Goal: Find specific page/section: Find specific page/section

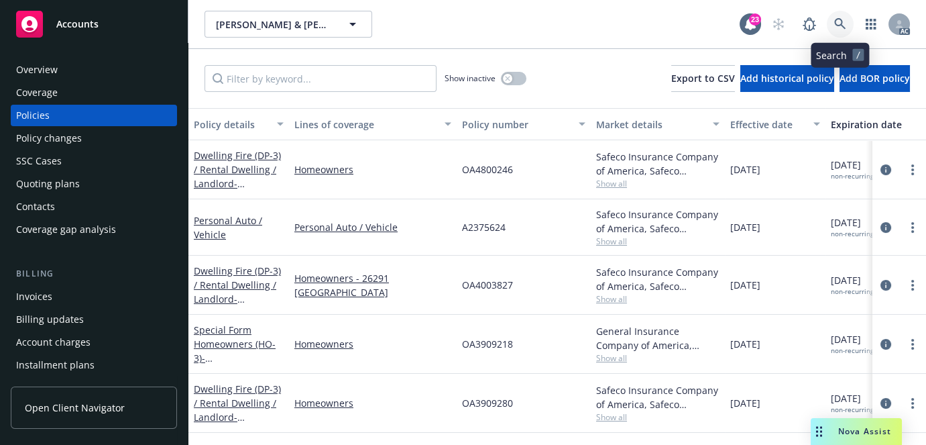
click at [830, 25] on link at bounding box center [840, 24] width 27 height 27
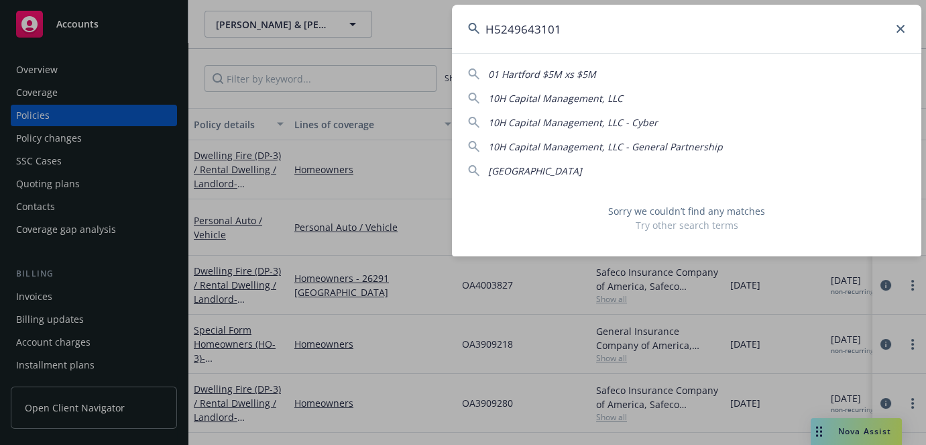
drag, startPoint x: 648, startPoint y: 49, endPoint x: 512, endPoint y: 55, distance: 136.3
click at [512, 55] on div "H5249643101 01 Hartford $5M xs $5M 10H Capital Management, LLC 10H Capital Mana…" at bounding box center [687, 131] width 470 height 252
type input "9643101H524"
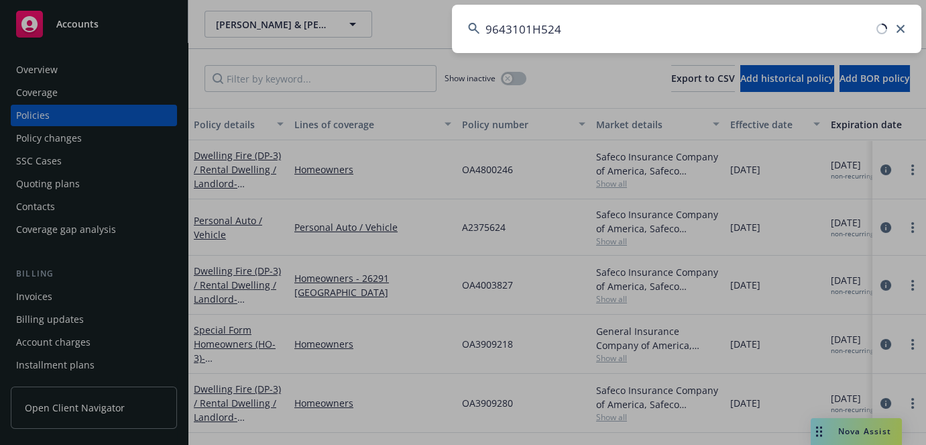
click at [611, 36] on input "9643101H524" at bounding box center [687, 29] width 470 height 48
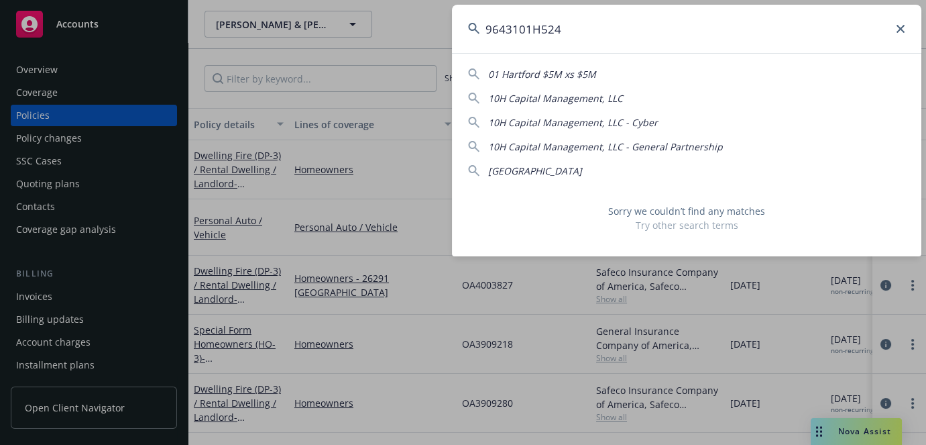
click at [611, 36] on input "9643101H524" at bounding box center [687, 29] width 470 height 48
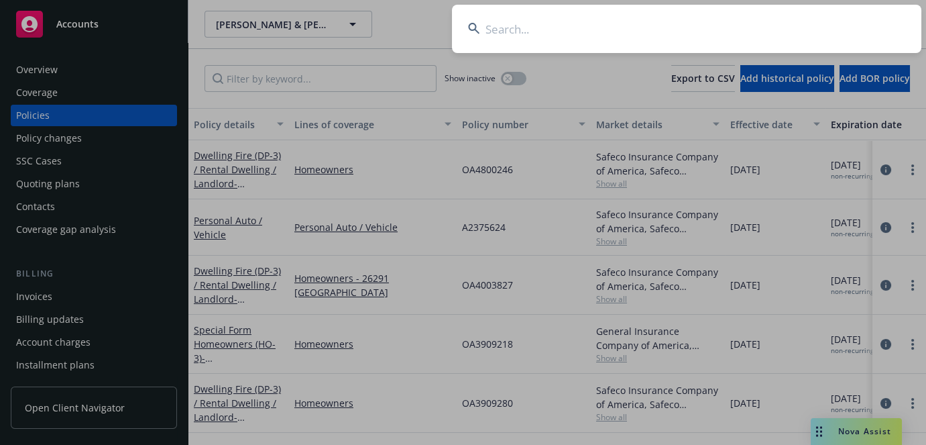
paste input "[PERSON_NAME]"
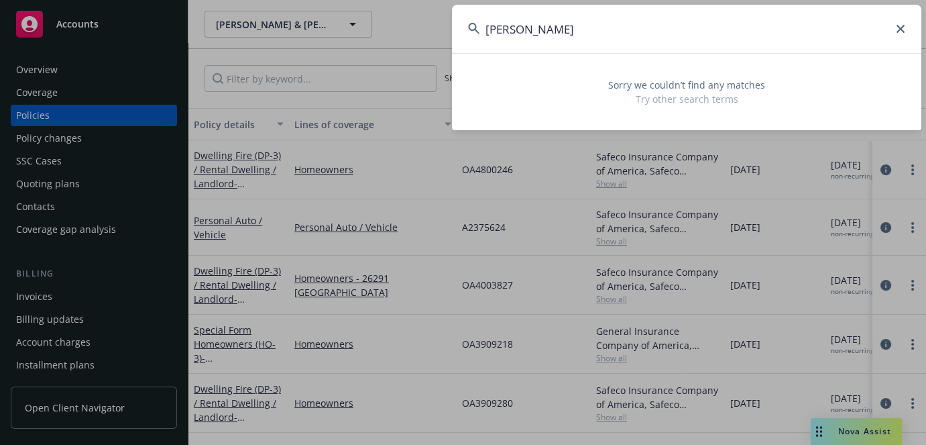
type input "[PERSON_NAME]"
drag, startPoint x: 598, startPoint y: 25, endPoint x: 262, endPoint y: 25, distance: 336.1
click at [262, 25] on div "[PERSON_NAME] Sorry we couldn’t find any matches Try other search terms" at bounding box center [463, 222] width 926 height 445
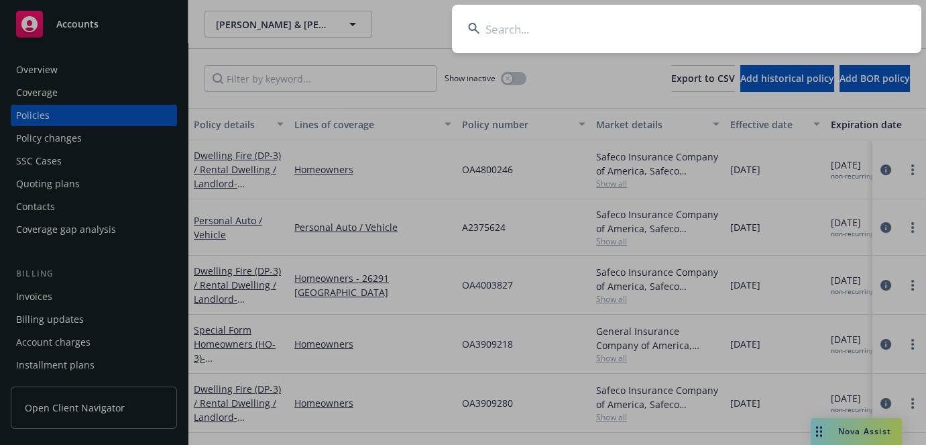
paste input "VSEO381433"
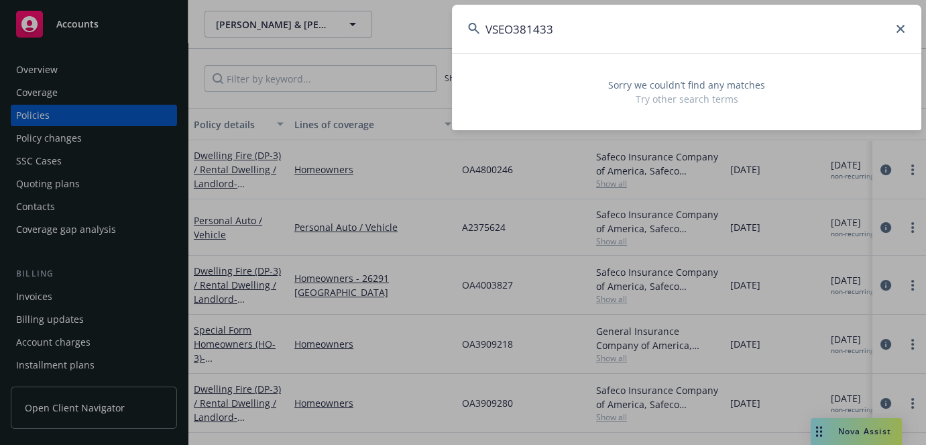
type input "VSEO381433"
drag, startPoint x: 580, startPoint y: 34, endPoint x: 146, endPoint y: 57, distance: 435.3
click at [147, 56] on div "VSEO381433 Sorry we couldn’t find any matches Try other search terms" at bounding box center [463, 222] width 926 height 445
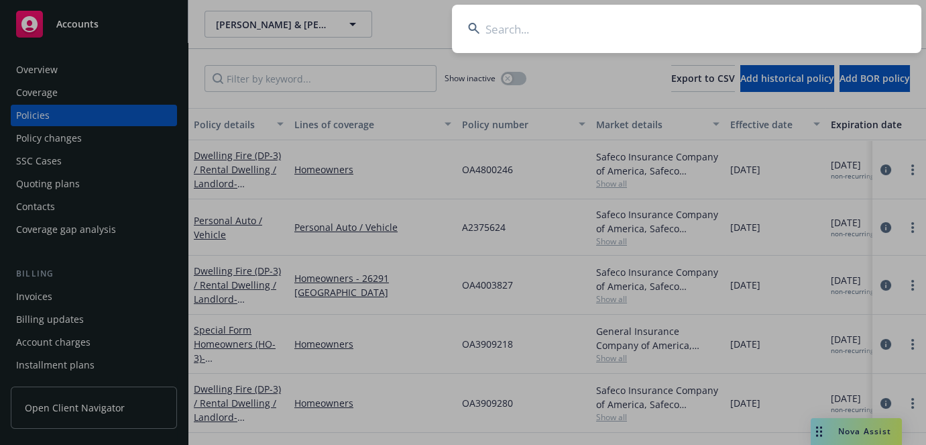
paste input "VSEO381433"
type input "VSEO381433"
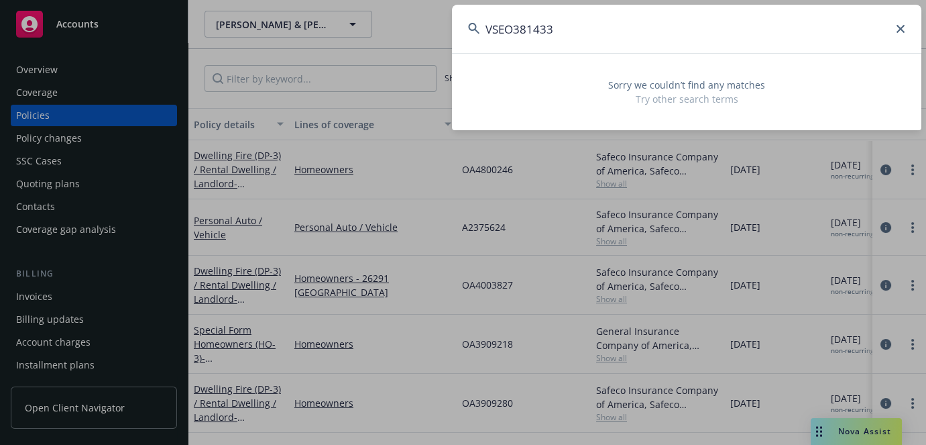
drag, startPoint x: 365, startPoint y: 36, endPoint x: 270, endPoint y: 54, distance: 96.8
click at [276, 51] on div "VSEO381433 Sorry we couldn’t find any matches Try other search terms" at bounding box center [463, 222] width 926 height 445
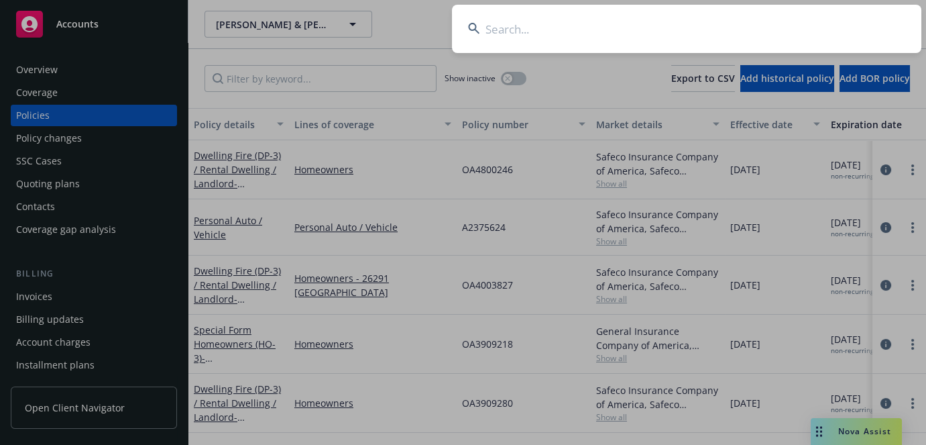
paste input "VSEe42o6B3"
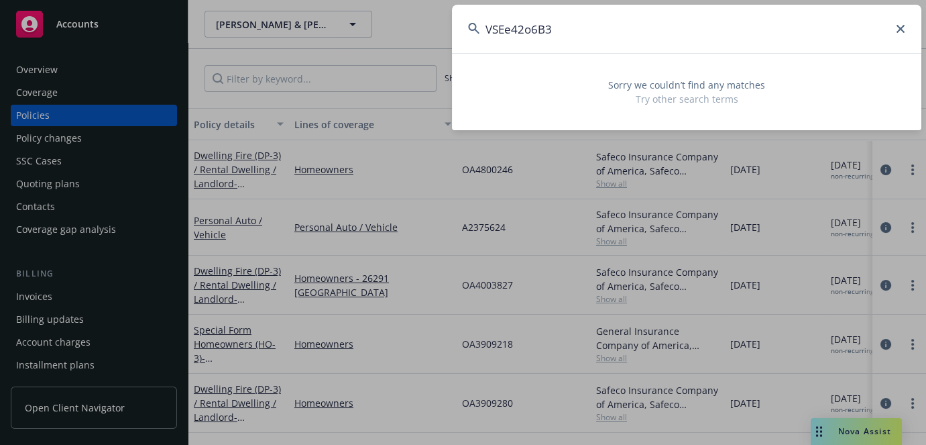
drag, startPoint x: 570, startPoint y: 26, endPoint x: 326, endPoint y: 40, distance: 244.6
click at [325, 49] on div "VSEe42o6B3 Sorry we couldn’t find any matches Try other search terms" at bounding box center [463, 222] width 926 height 445
paste input "CHBISTINA [PERSON_NAME]"
type input "CHBISTINA [PERSON_NAME]"
drag, startPoint x: 641, startPoint y: 38, endPoint x: 254, endPoint y: 29, distance: 386.5
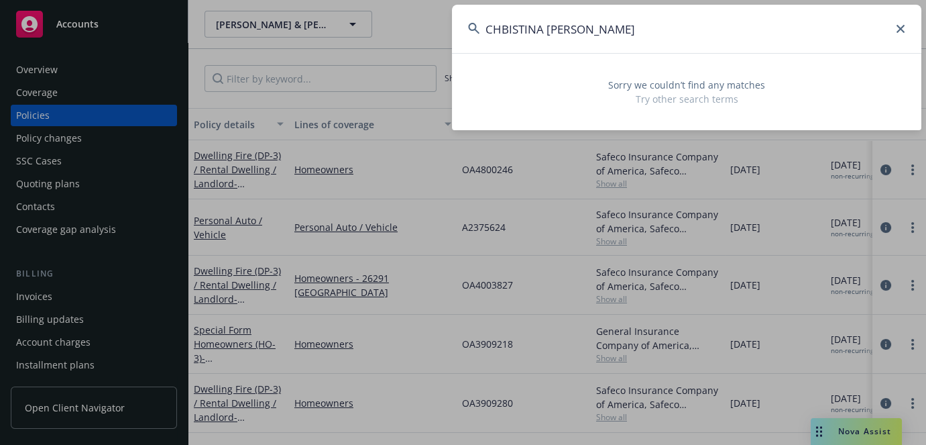
click at [235, 36] on div "CHBISTINA [PERSON_NAME] Sorry we couldn’t find any matches Try other search ter…" at bounding box center [463, 222] width 926 height 445
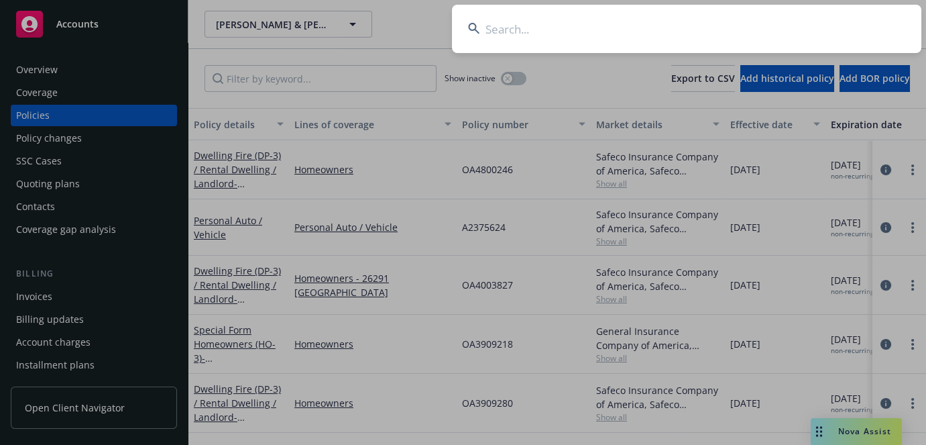
paste input "UB-2T608128-24-26-G"
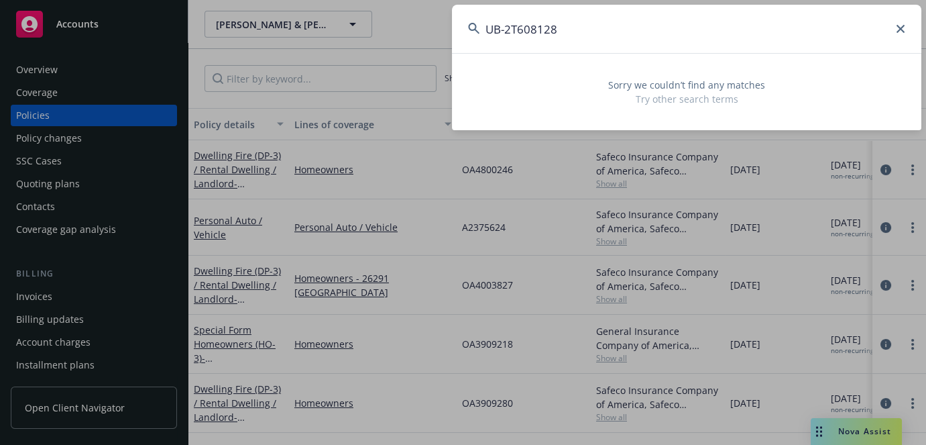
type input "UB-2T608128"
drag, startPoint x: 667, startPoint y: 32, endPoint x: 341, endPoint y: 40, distance: 326.1
click at [349, 40] on div "UB-2T608128 Sorry we couldn’t find any matches Try other search terms" at bounding box center [463, 222] width 926 height 445
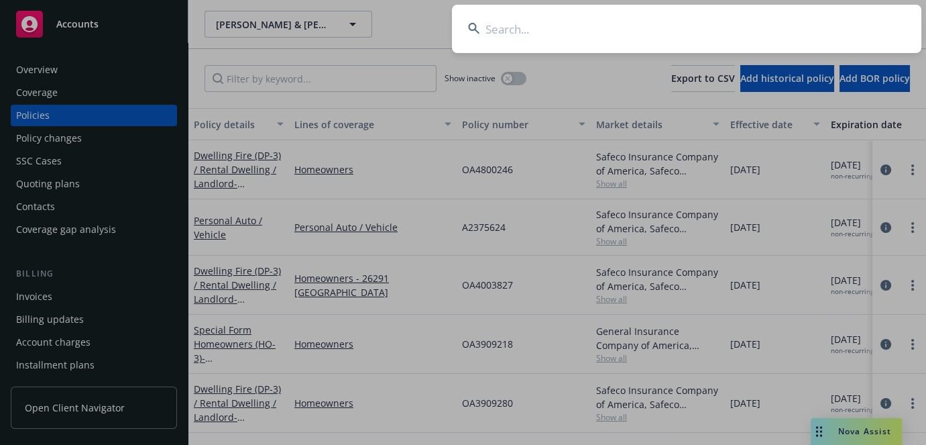
paste input ""FRANKLIN MECHANICAL SYSTEMS, INC""
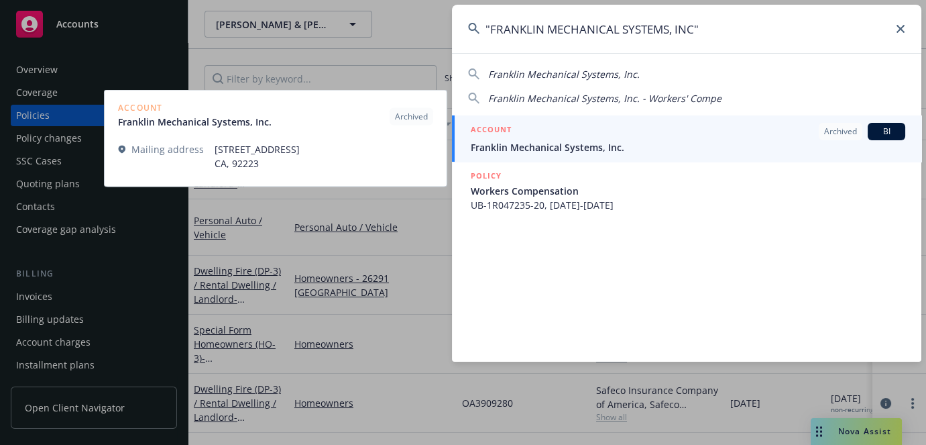
type input ""FRANKLIN MECHANICAL SYSTEMS, INC""
click at [630, 146] on span "Franklin Mechanical Systems, Inc." at bounding box center [688, 147] width 435 height 14
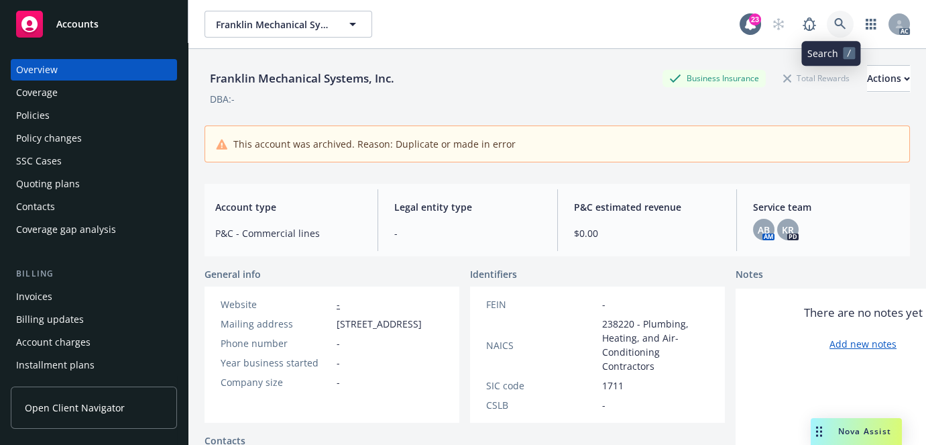
click at [827, 30] on link at bounding box center [840, 24] width 27 height 27
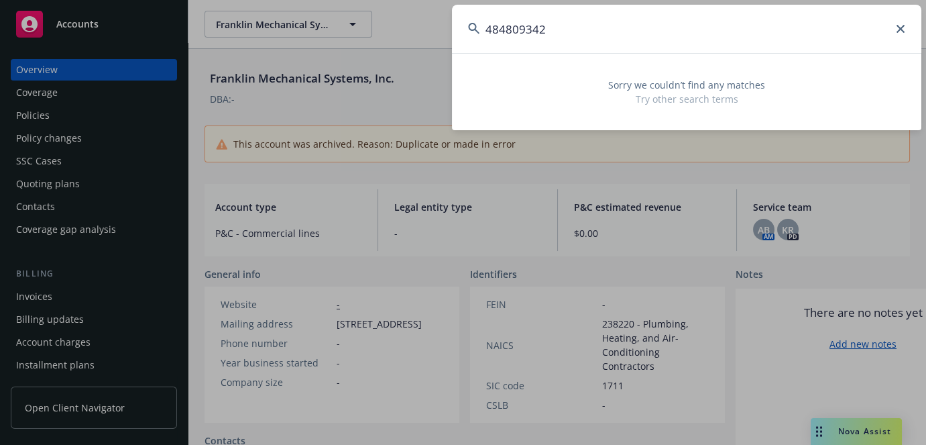
type input "484809342"
drag, startPoint x: 593, startPoint y: 17, endPoint x: 341, endPoint y: 22, distance: 251.6
click at [341, 22] on div "484809342 Sorry we couldn’t find any matches Try other search terms" at bounding box center [463, 222] width 926 height 445
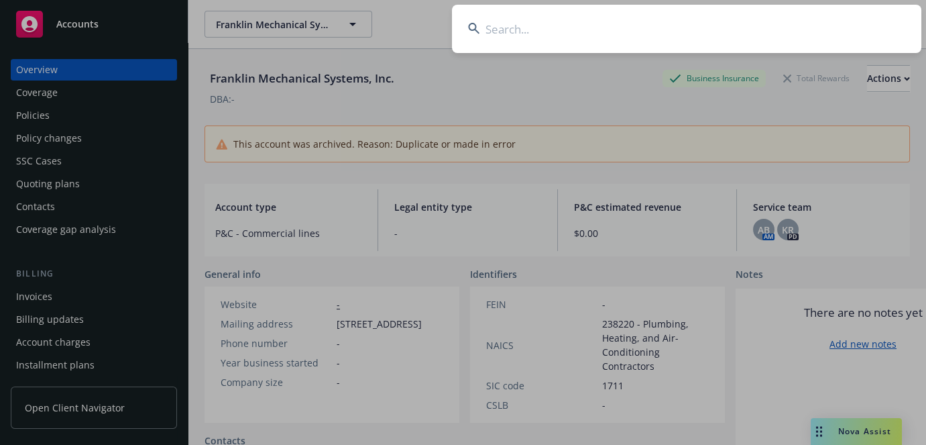
paste input "ml 0982097"
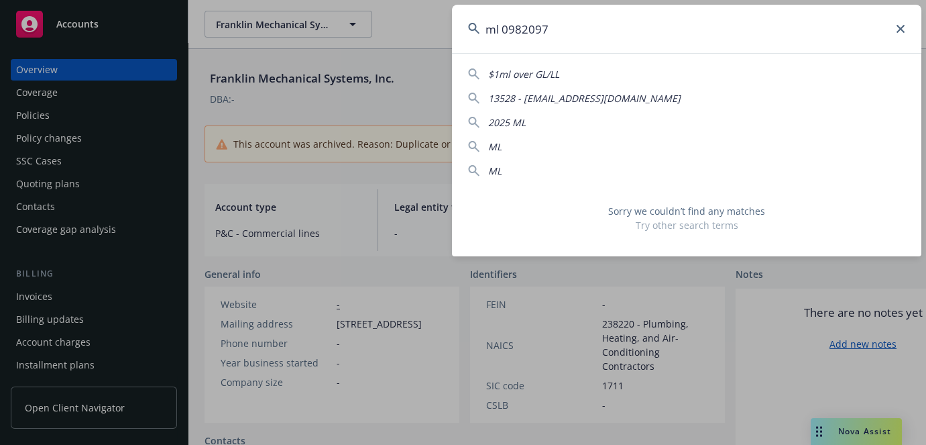
click at [503, 25] on input "ml 0982097" at bounding box center [687, 29] width 470 height 48
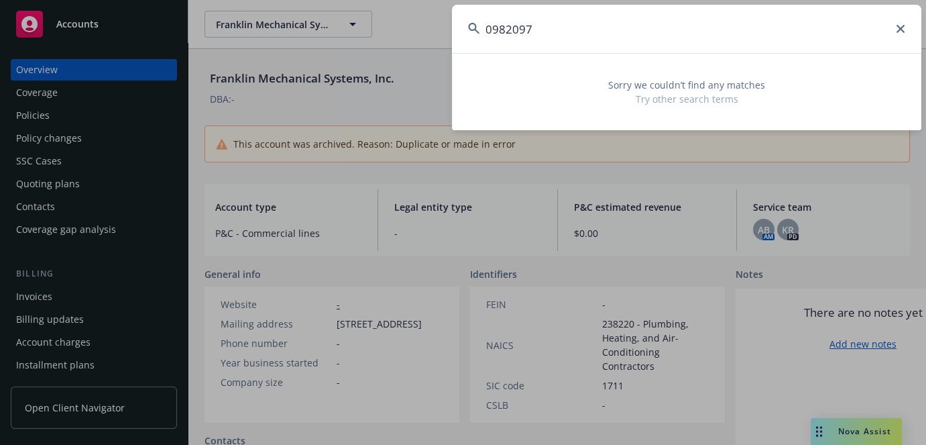
drag, startPoint x: 550, startPoint y: 36, endPoint x: 446, endPoint y: 36, distance: 104.0
click at [446, 36] on div "0982097 Sorry we couldn’t find any matches Try other search terms" at bounding box center [463, 222] width 926 height 445
type input "0982097"
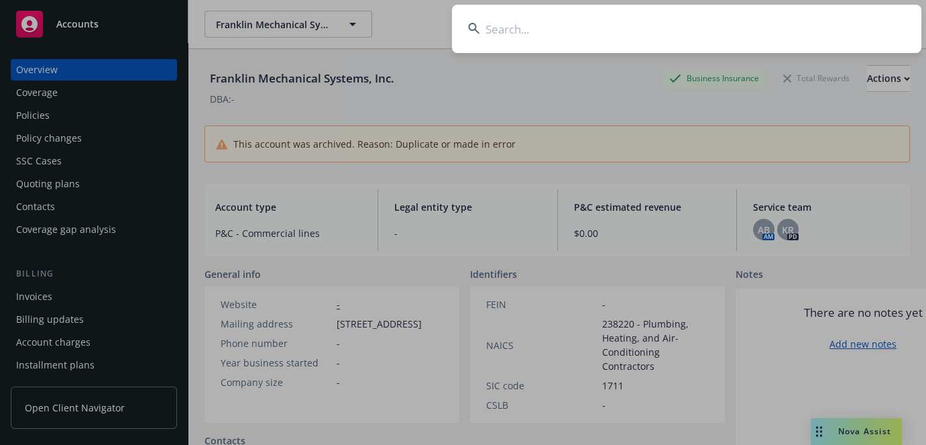
paste input "UA5061613"
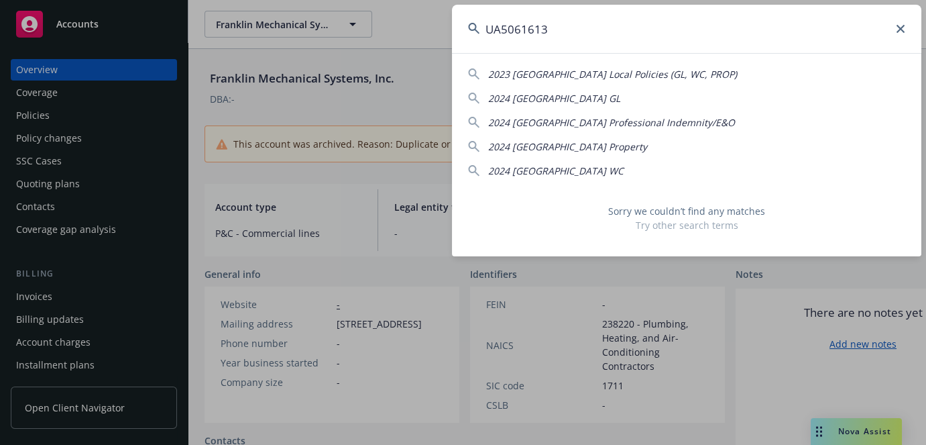
type input "UA5061613"
drag, startPoint x: 698, startPoint y: 35, endPoint x: 374, endPoint y: 35, distance: 323.3
click at [382, 35] on div "UA5061613 2023 [GEOGRAPHIC_DATA] Local Policies (GL, WC, PROP) 2024 [GEOGRAPHIC…" at bounding box center [463, 222] width 926 height 445
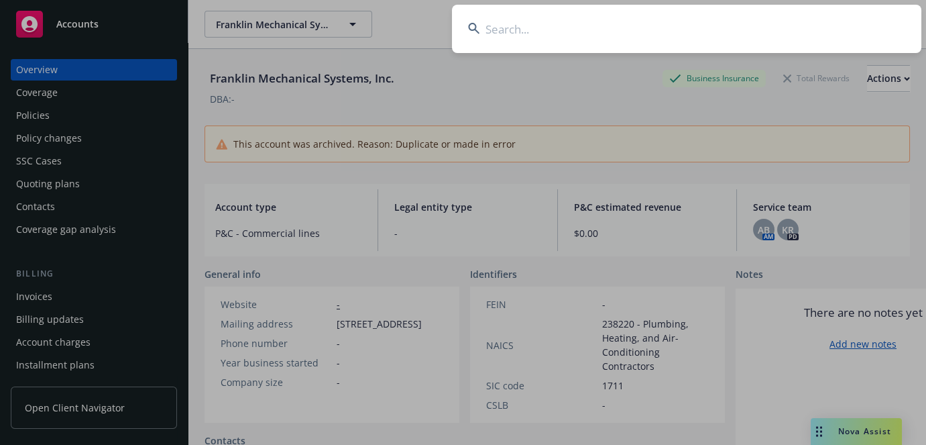
paste input "[PERSON_NAME]"
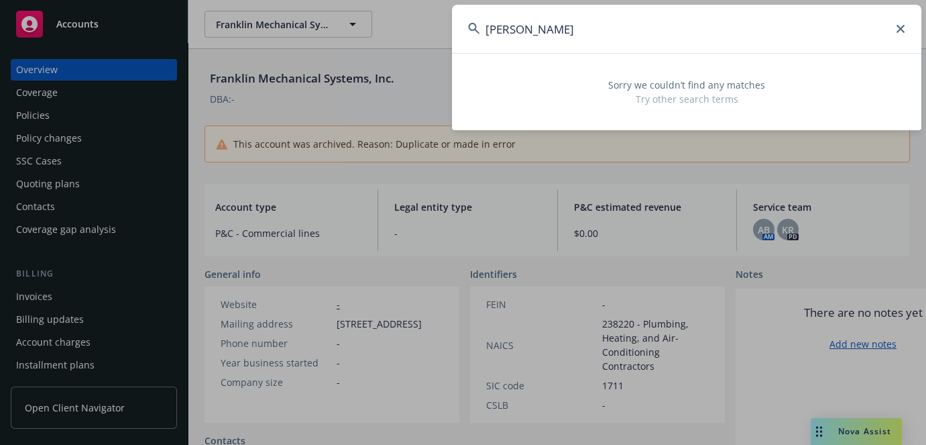
type input "[PERSON_NAME]"
drag, startPoint x: 360, startPoint y: 49, endPoint x: 202, endPoint y: 69, distance: 159.6
click at [204, 69] on div "[PERSON_NAME] Sorry we couldn’t find any matches Try other search terms" at bounding box center [463, 222] width 926 height 445
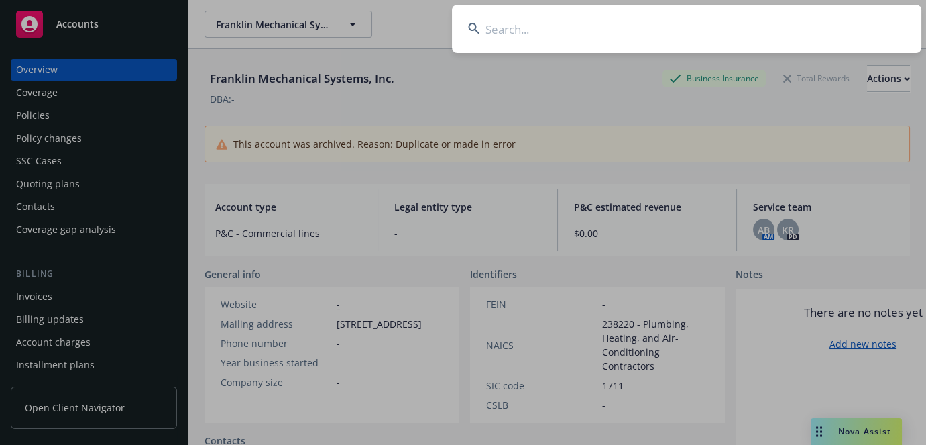
paste input "VSEQ337927"
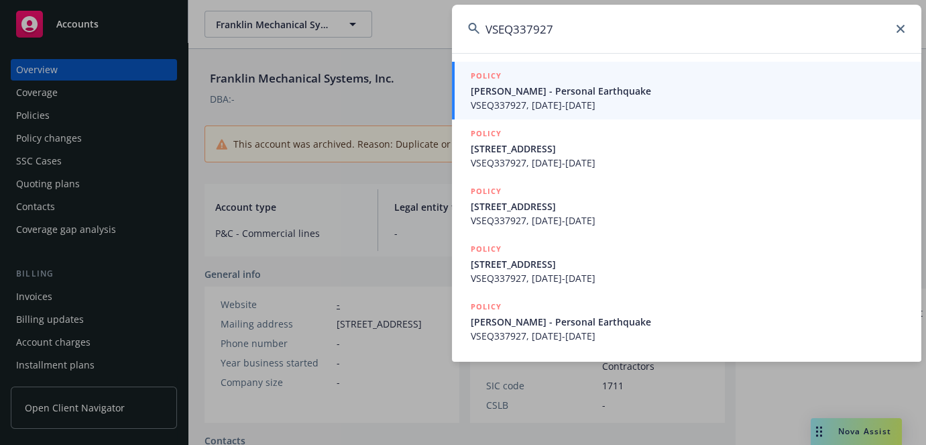
type input "VSEQ337927"
click at [522, 84] on span "[PERSON_NAME] - Personal Earthquake" at bounding box center [688, 91] width 435 height 14
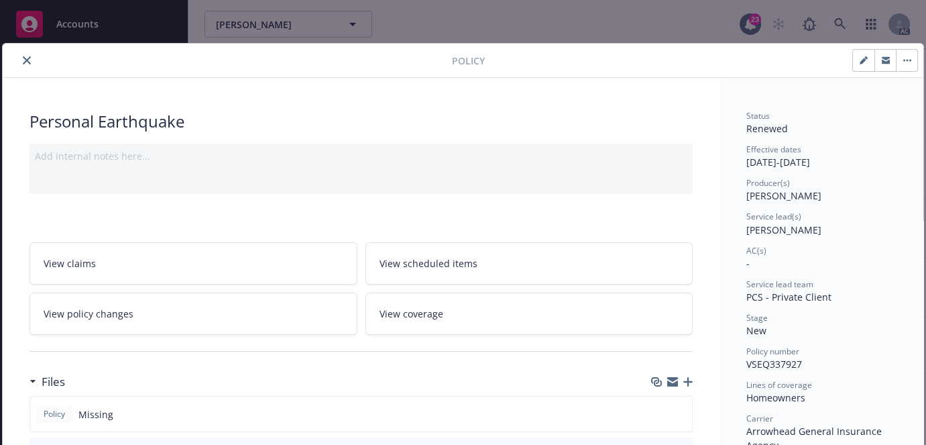
click at [23, 62] on icon "close" at bounding box center [27, 60] width 8 height 8
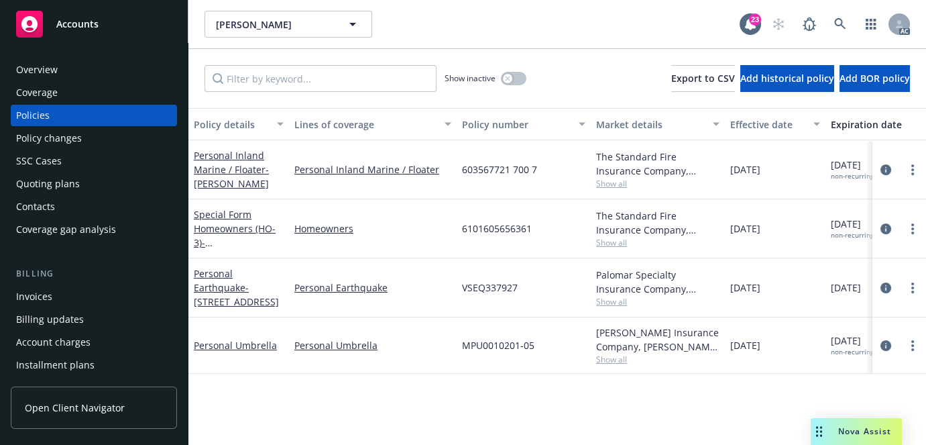
click at [74, 68] on div "Overview" at bounding box center [94, 69] width 156 height 21
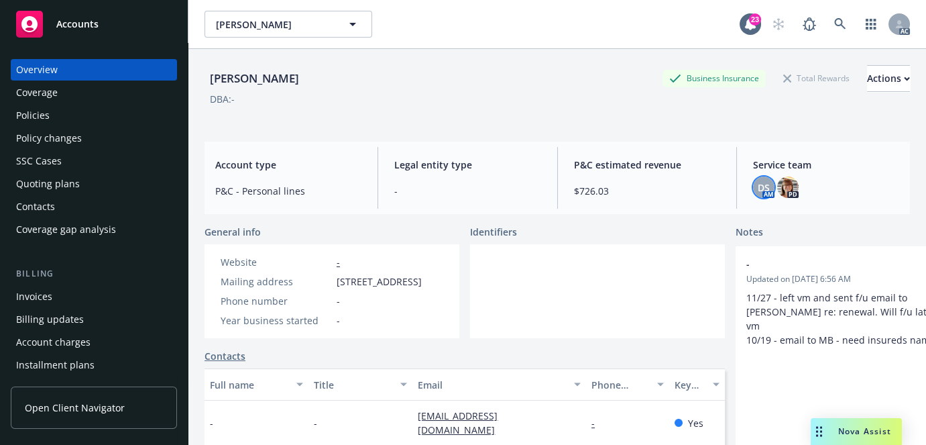
click at [758, 191] on span "DS" at bounding box center [764, 187] width 12 height 14
click at [827, 30] on link at bounding box center [840, 24] width 27 height 27
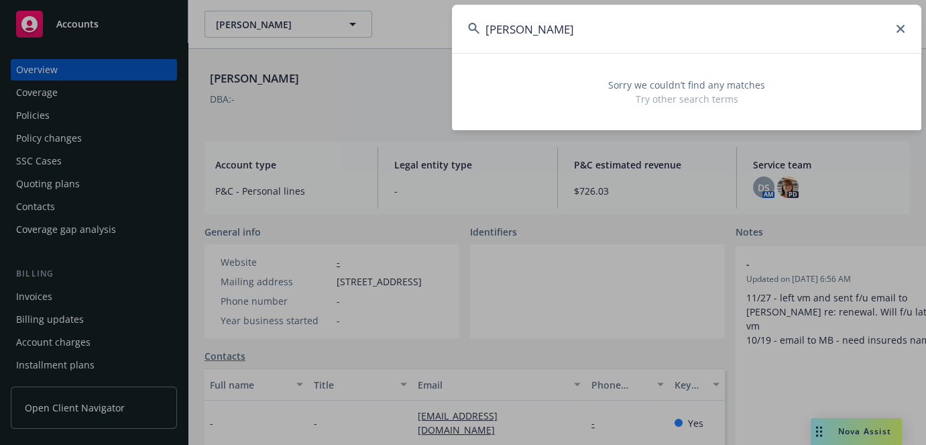
type input "[PERSON_NAME]"
